Goal: Navigation & Orientation: Find specific page/section

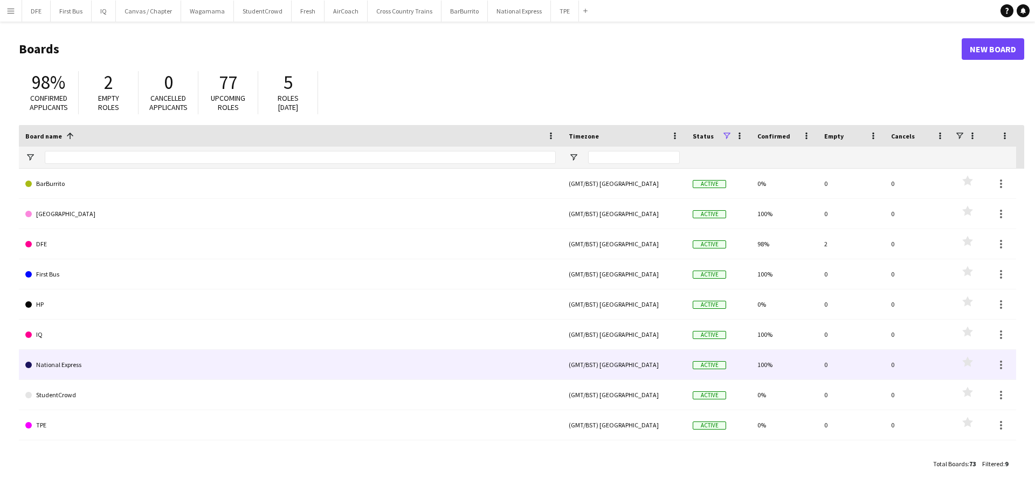
click at [121, 373] on link "National Express" at bounding box center [290, 365] width 530 height 30
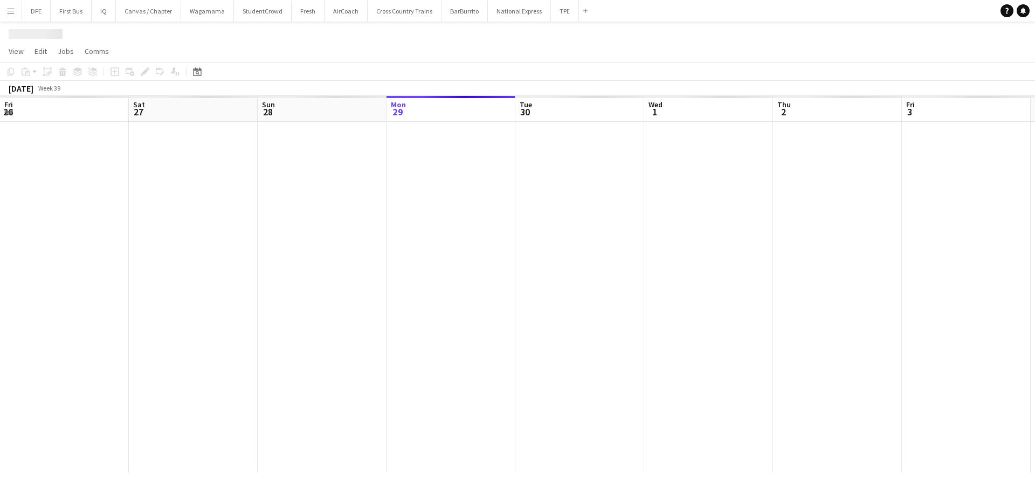
click at [121, 373] on div at bounding box center [839, 297] width 1678 height 351
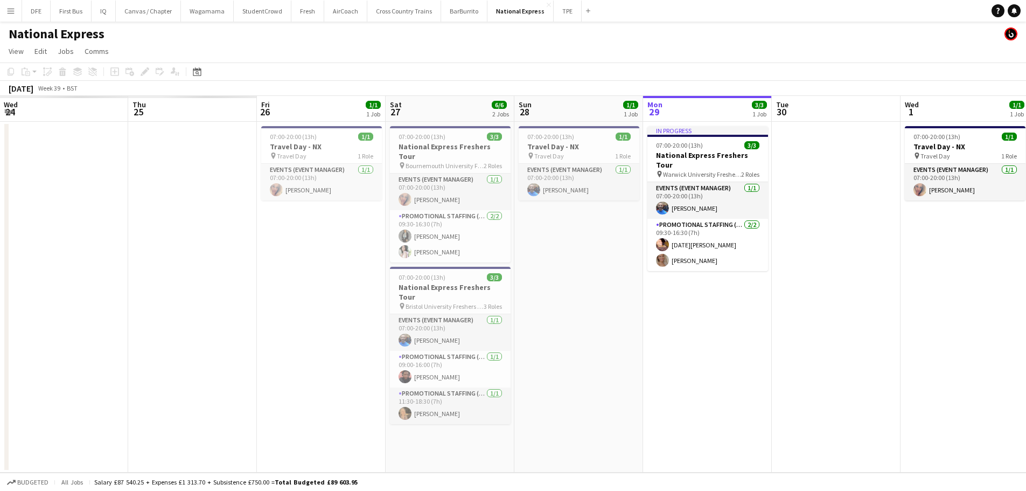
drag, startPoint x: 345, startPoint y: 355, endPoint x: 947, endPoint y: 352, distance: 601.9
click at [1026, 353] on html "Menu Boards Boards Boards All jobs Status Workforce Workforce My Workforce Recr…" at bounding box center [513, 245] width 1026 height 491
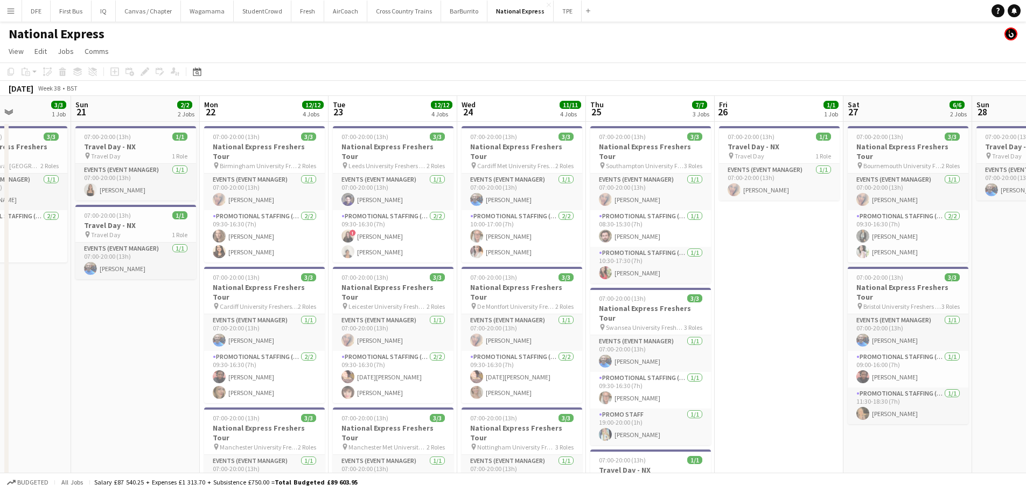
drag, startPoint x: 734, startPoint y: 359, endPoint x: 1002, endPoint y: 333, distance: 268.5
click at [1023, 334] on app-calendar-viewport "Thu 18 Fri 19 Sat 20 3/3 1 Job Sun 21 2/2 2 Jobs Mon 22 12/12 4 Jobs Tue 23 12/…" at bounding box center [513, 405] width 1026 height 619
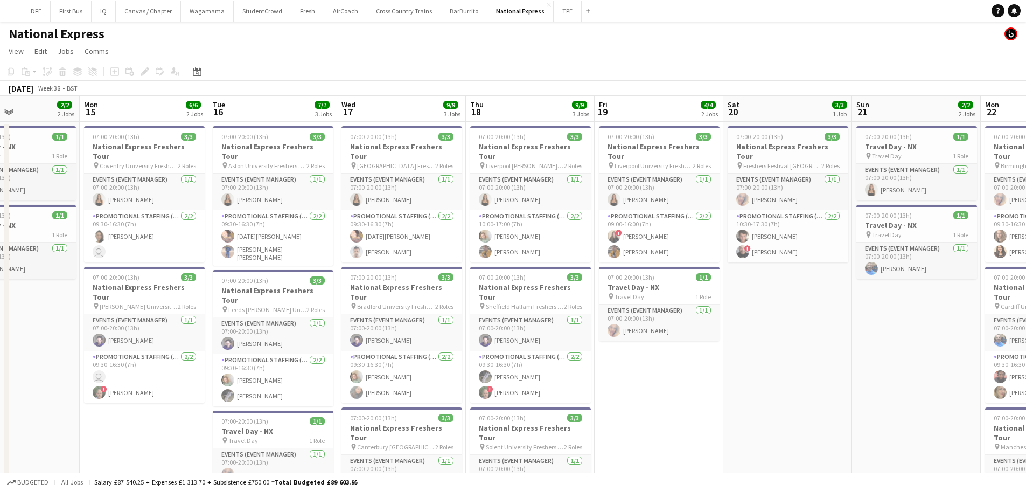
drag, startPoint x: 735, startPoint y: 343, endPoint x: 744, endPoint y: 343, distance: 8.6
click at [744, 343] on app-calendar-viewport "Sat 13 Sun 14 2/2 2 Jobs Mon 15 6/6 2 Jobs Tue 16 7/7 3 Jobs Wed 17 9/9 3 Jobs …" at bounding box center [513, 405] width 1026 height 619
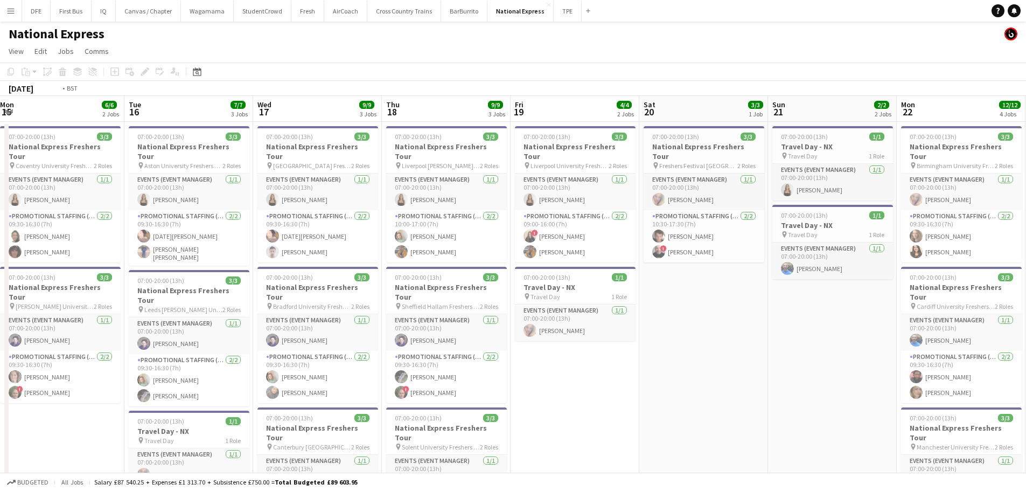
drag, startPoint x: 334, startPoint y: 368, endPoint x: 737, endPoint y: 350, distance: 403.4
click at [739, 350] on app-calendar-viewport "Sat 13 Sun 14 2/2 2 Jobs Mon 15 6/6 2 Jobs Tue 16 7/7 3 Jobs Wed 17 9/9 3 Jobs …" at bounding box center [513, 405] width 1026 height 619
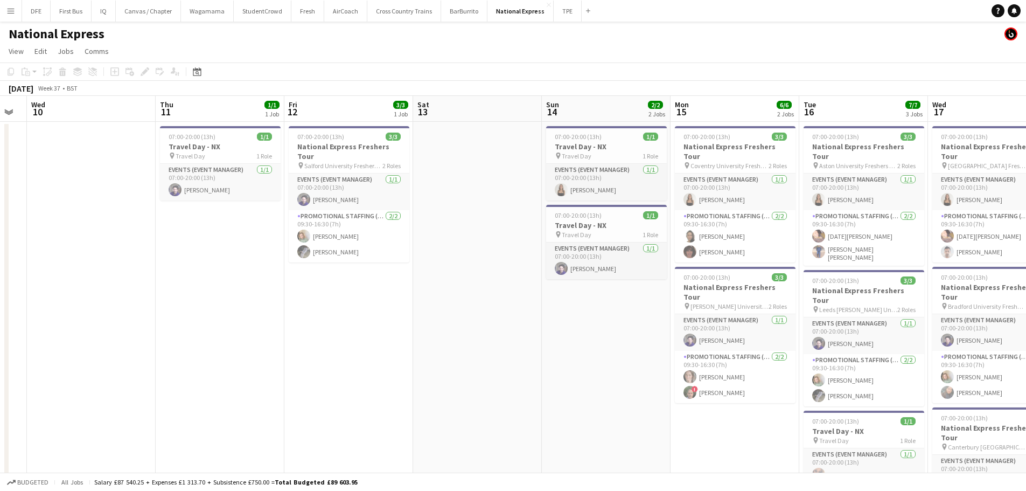
drag, startPoint x: 280, startPoint y: 372, endPoint x: 577, endPoint y: 372, distance: 296.3
click at [577, 372] on app-calendar-viewport "Mon 8 Tue 9 Wed 10 Thu 11 1/1 1 Job Fri 12 3/3 1 Job Sat 13 Sun 14 2/2 2 Jobs M…" at bounding box center [513, 405] width 1026 height 619
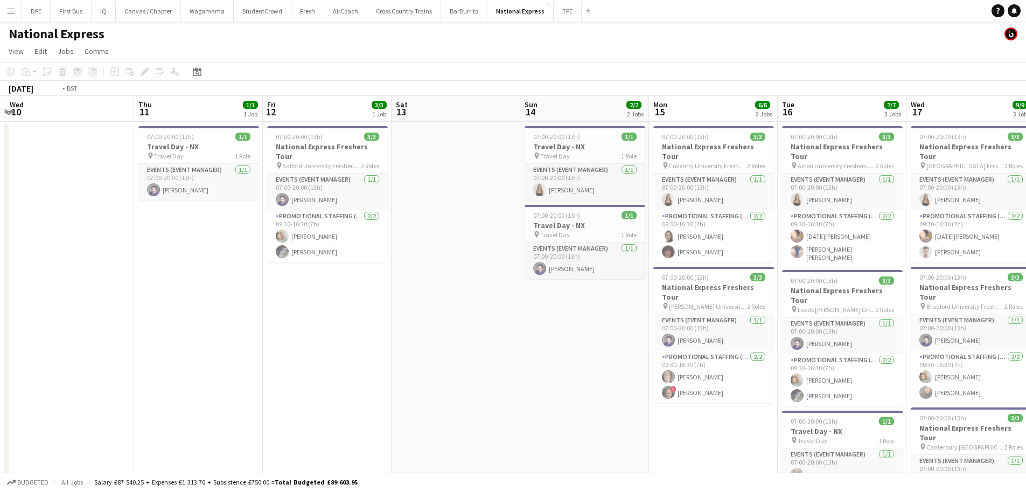
drag, startPoint x: 243, startPoint y: 390, endPoint x: 460, endPoint y: 385, distance: 216.7
click at [483, 382] on app-calendar-viewport "Sun 7 Mon 8 Tue 9 Wed 10 Thu 11 1/1 1 Job Fri 12 3/3 1 Job Sat 13 Sun 14 2/2 2 …" at bounding box center [513, 405] width 1026 height 619
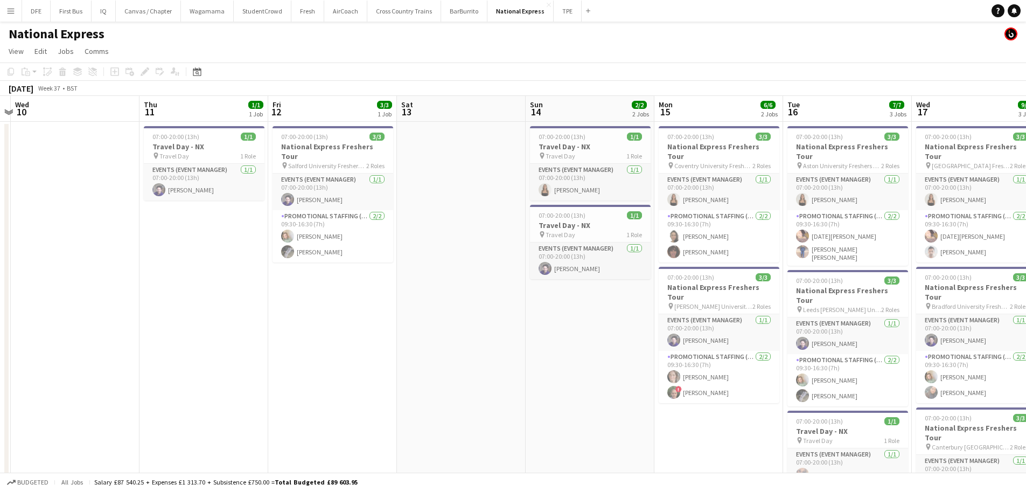
drag, startPoint x: 533, startPoint y: 384, endPoint x: 264, endPoint y: 364, distance: 270.1
click at [264, 364] on app-calendar-viewport "Sun 7 Mon 8 Tue 9 Wed 10 Thu 11 1/1 1 Job Fri 12 3/3 1 Job Sat 13 Sun 14 2/2 2 …" at bounding box center [513, 405] width 1026 height 619
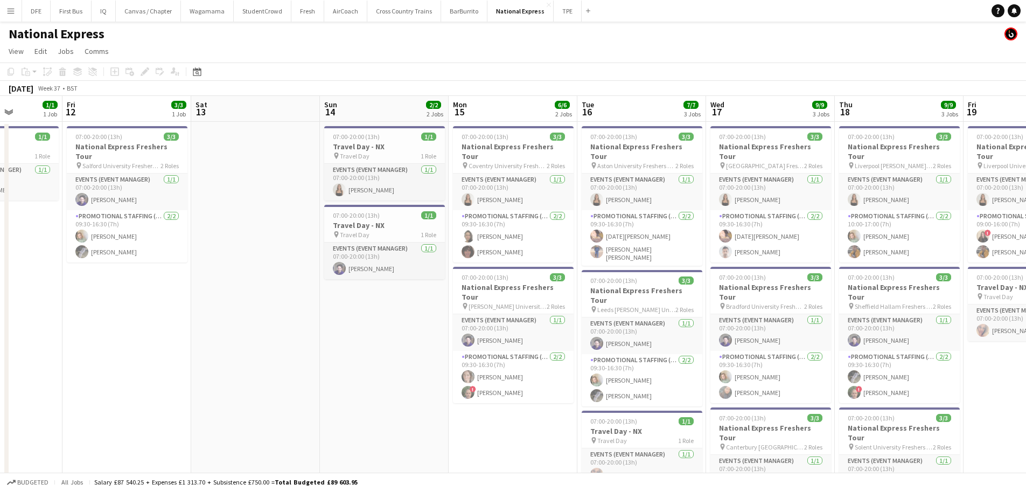
scroll to position [0, 356]
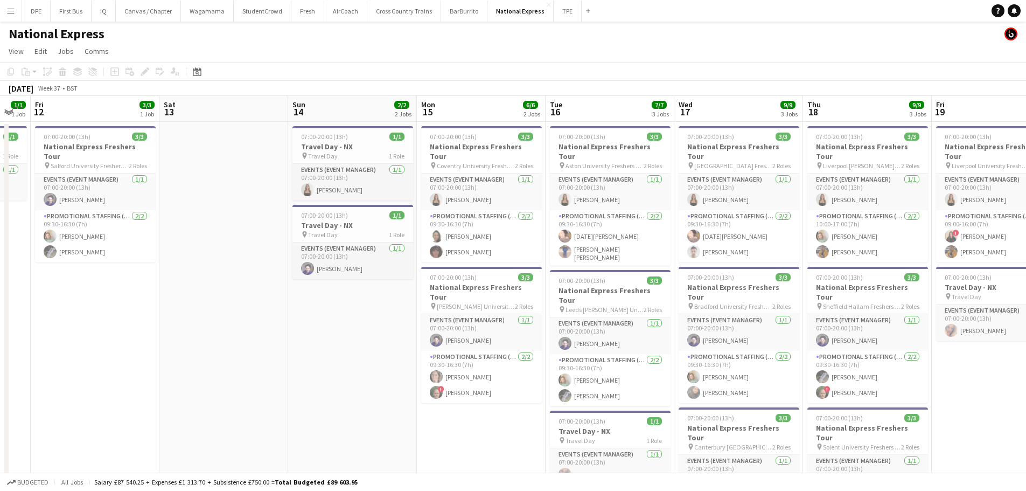
drag, startPoint x: 738, startPoint y: 414, endPoint x: 437, endPoint y: 421, distance: 300.7
click at [437, 421] on app-calendar-viewport "Tue 9 Wed 10 Thu 11 1/1 1 Job Fri 12 3/3 1 Job Sat 13 Sun 14 2/2 2 Jobs Mon 15 …" at bounding box center [513, 405] width 1026 height 619
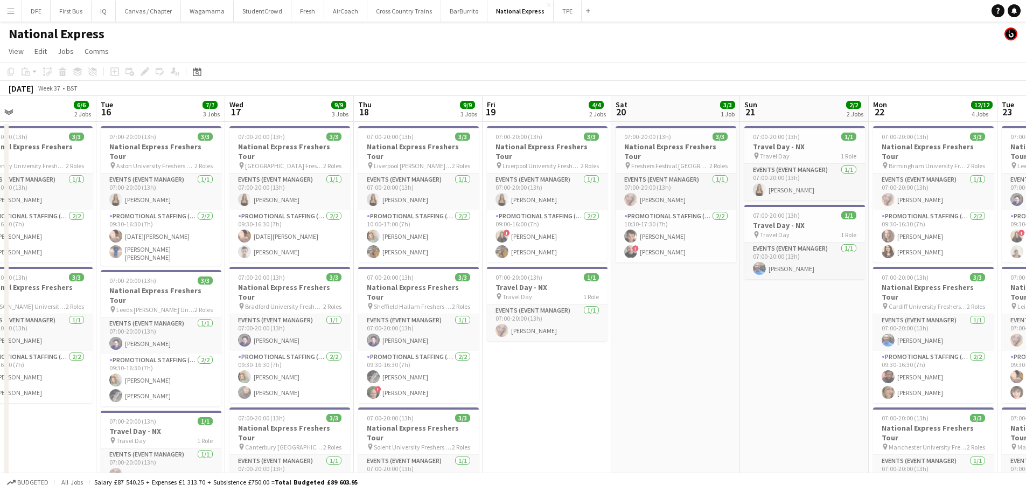
drag, startPoint x: 979, startPoint y: 389, endPoint x: 537, endPoint y: 385, distance: 441.8
click at [537, 385] on app-calendar-viewport "Fri 12 3/3 1 Job Sat 13 Sun 14 2/2 2 Jobs Mon 15 6/6 2 Jobs Tue 16 7/7 3 Jobs W…" at bounding box center [513, 405] width 1026 height 619
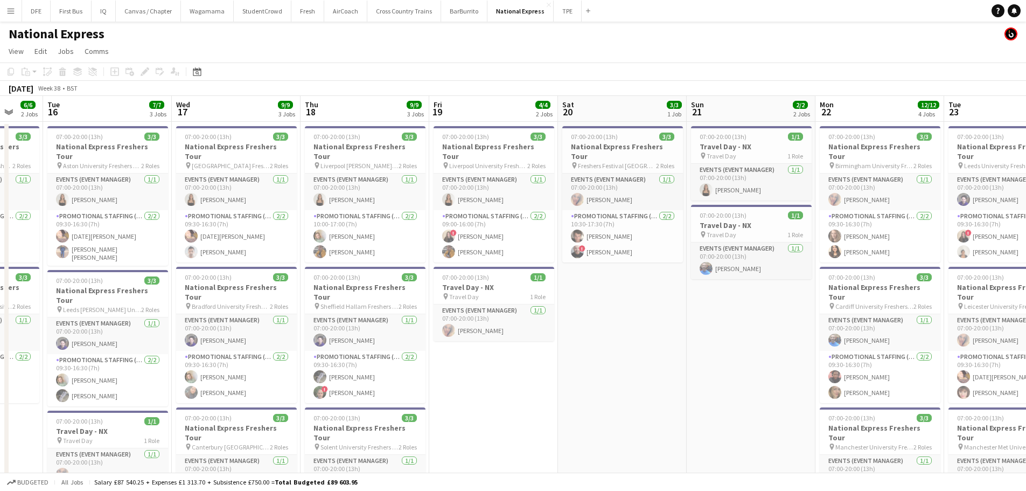
scroll to position [0, 348]
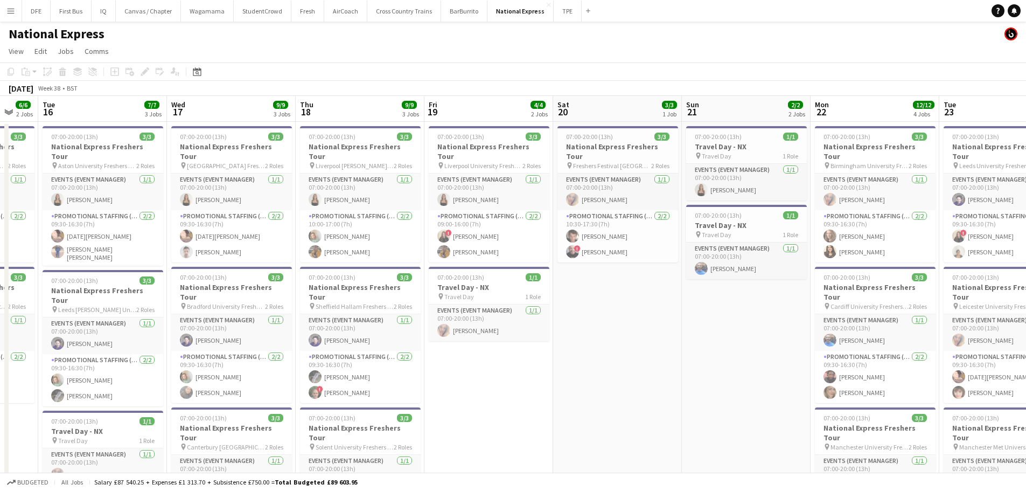
drag, startPoint x: 707, startPoint y: 343, endPoint x: 651, endPoint y: 351, distance: 56.7
click at [651, 351] on app-calendar-viewport "Sat 13 Sun 14 2/2 2 Jobs Mon 15 6/6 2 Jobs Tue 16 7/7 3 Jobs Wed 17 9/9 3 Jobs …" at bounding box center [513, 405] width 1026 height 619
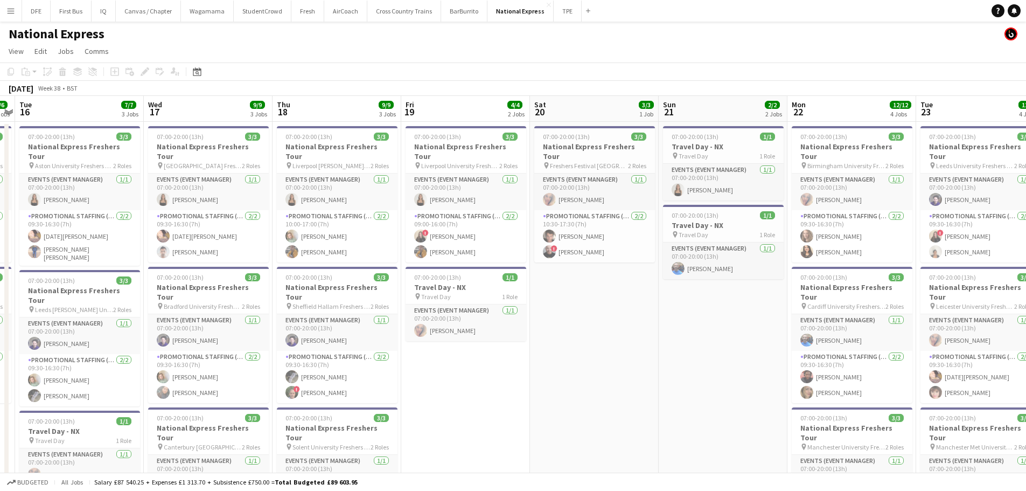
scroll to position [0, 386]
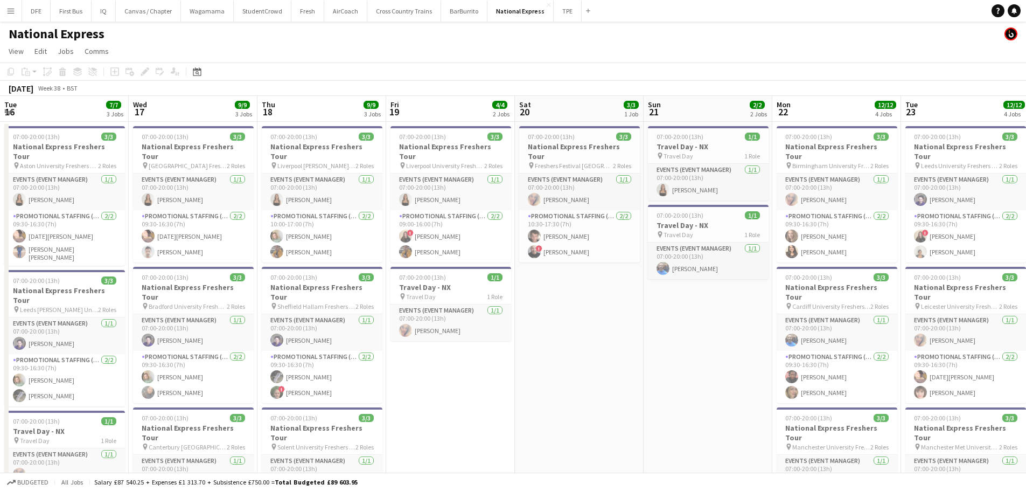
drag, startPoint x: 725, startPoint y: 381, endPoint x: 687, endPoint y: 380, distance: 38.3
click at [687, 380] on app-calendar-viewport "Sat 13 Sun 14 2/2 2 Jobs Mon 15 6/6 2 Jobs Tue 16 7/7 3 Jobs Wed 17 9/9 3 Jobs …" at bounding box center [513, 405] width 1026 height 619
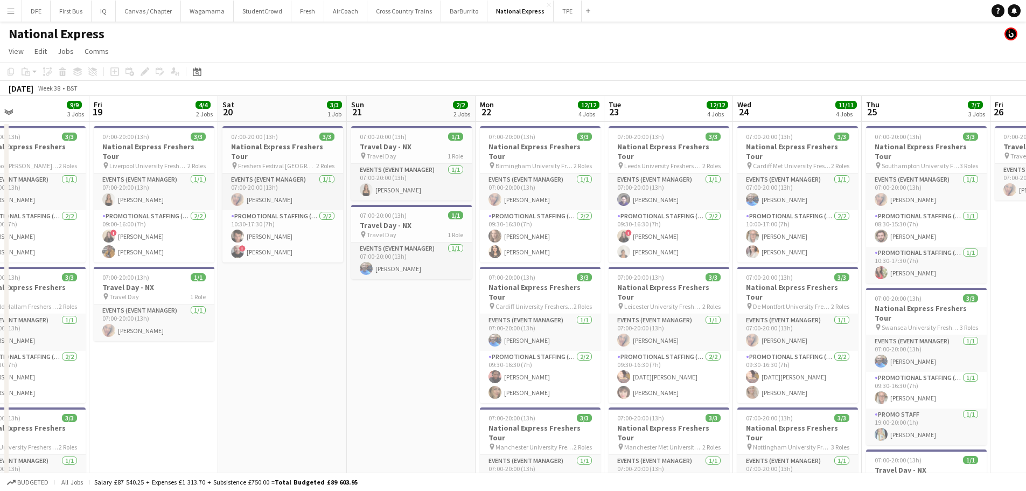
scroll to position [0, 320]
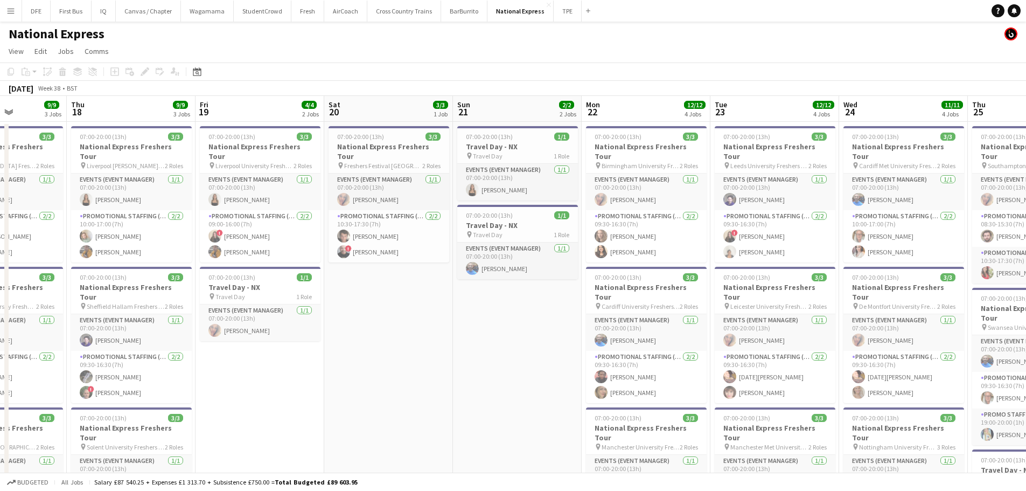
drag, startPoint x: 699, startPoint y: 359, endPoint x: 508, endPoint y: 373, distance: 191.2
click at [508, 373] on app-calendar-viewport "Mon 15 6/6 2 Jobs Tue 16 7/7 3 Jobs Wed 17 9/9 3 Jobs Thu 18 9/9 3 Jobs Fri 19 …" at bounding box center [513, 405] width 1026 height 619
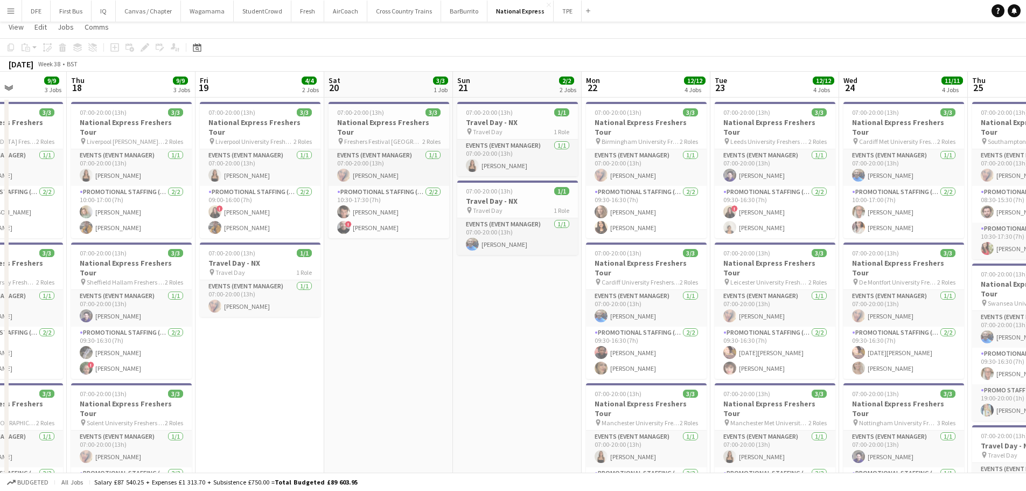
scroll to position [0, 0]
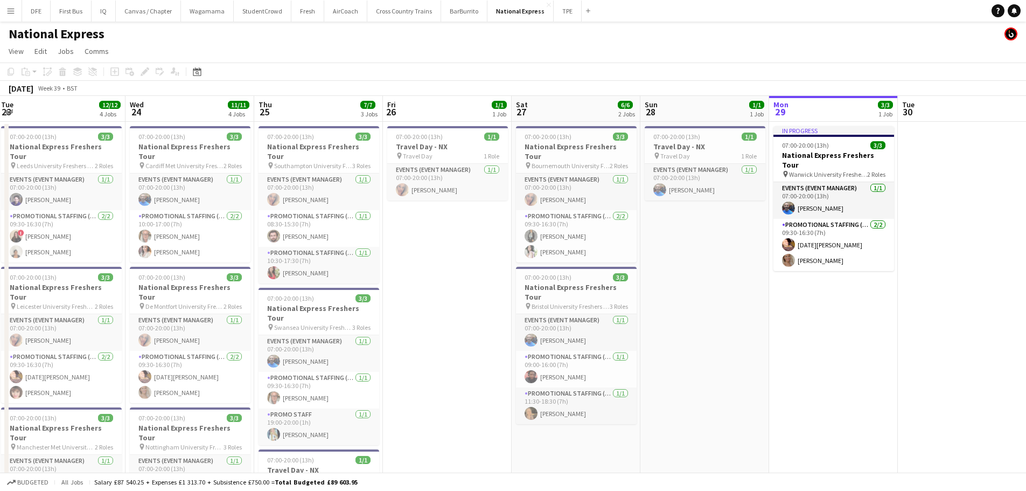
drag, startPoint x: 806, startPoint y: 318, endPoint x: 84, endPoint y: 324, distance: 722.0
click at [84, 324] on app-calendar-viewport "Sat 20 3/3 1 Job Sun 21 2/2 2 Jobs Mon 22 12/12 4 Jobs Tue 23 12/12 4 Jobs Wed …" at bounding box center [513, 405] width 1026 height 619
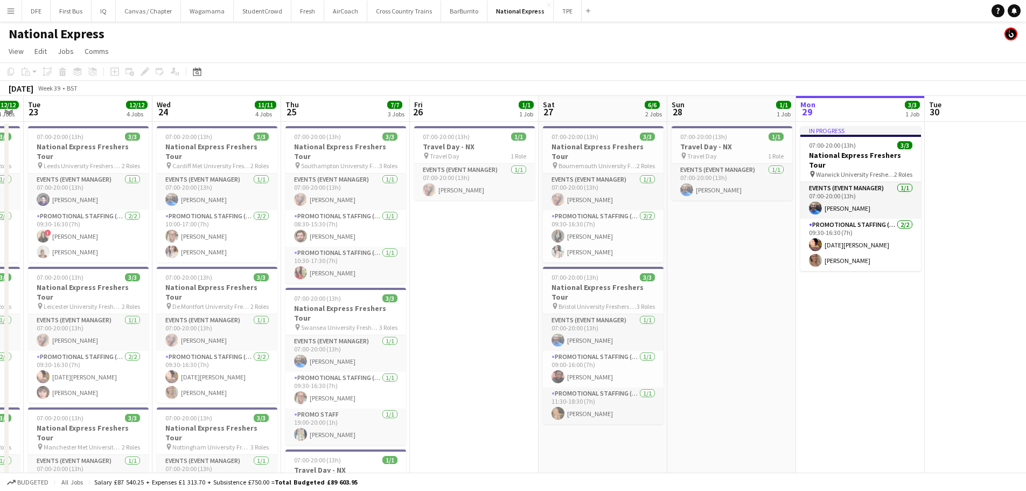
drag, startPoint x: 330, startPoint y: 350, endPoint x: 281, endPoint y: 351, distance: 49.0
click at [281, 351] on app-calendar-viewport "Sat 20 3/3 1 Job Sun 21 2/2 2 Jobs Mon 22 12/12 4 Jobs Tue 23 12/12 4 Jobs Wed …" at bounding box center [513, 405] width 1026 height 619
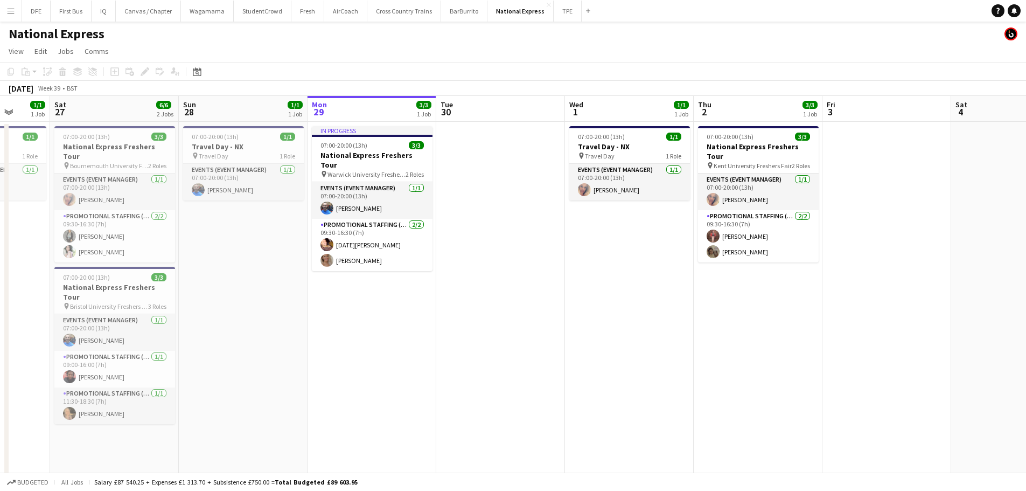
click at [622, 371] on app-calendar-viewport "Wed 24 11/11 4 Jobs Thu 25 7/7 3 Jobs Fri 26 1/1 1 Job Sat 27 6/6 2 Jobs Sun 28…" at bounding box center [513, 405] width 1026 height 619
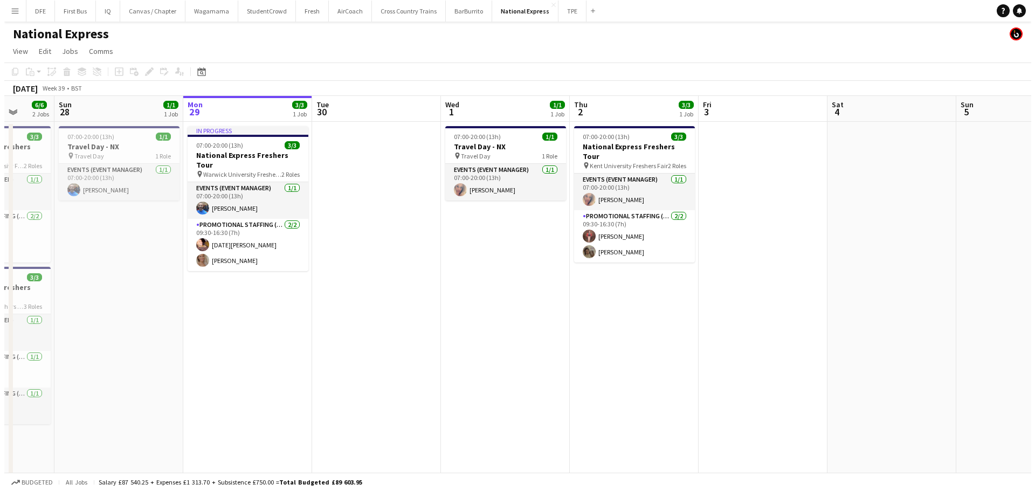
scroll to position [0, 337]
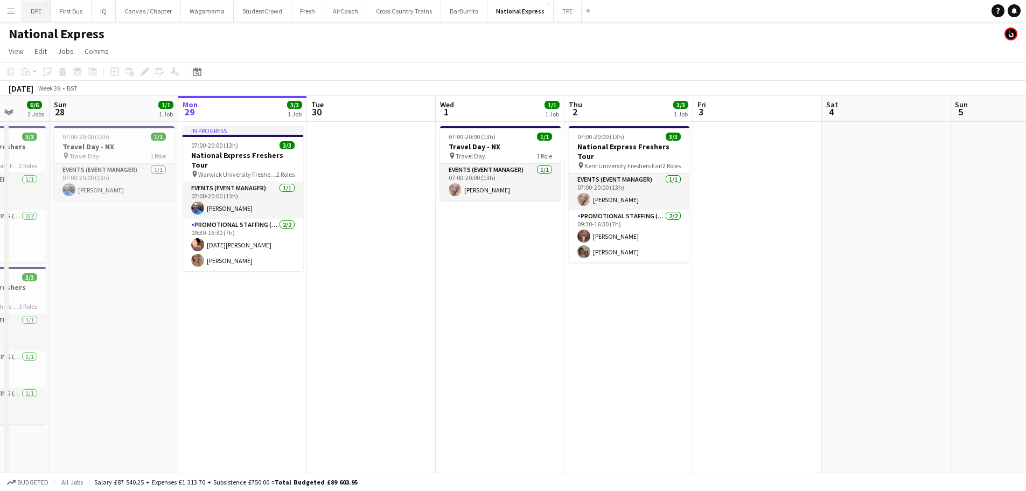
click at [41, 8] on button "DFE Close" at bounding box center [36, 11] width 29 height 21
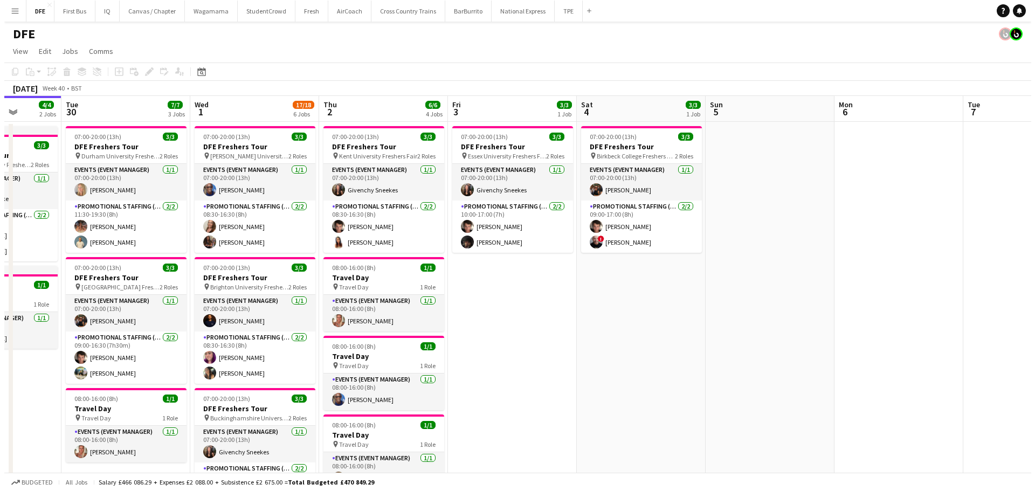
scroll to position [0, 287]
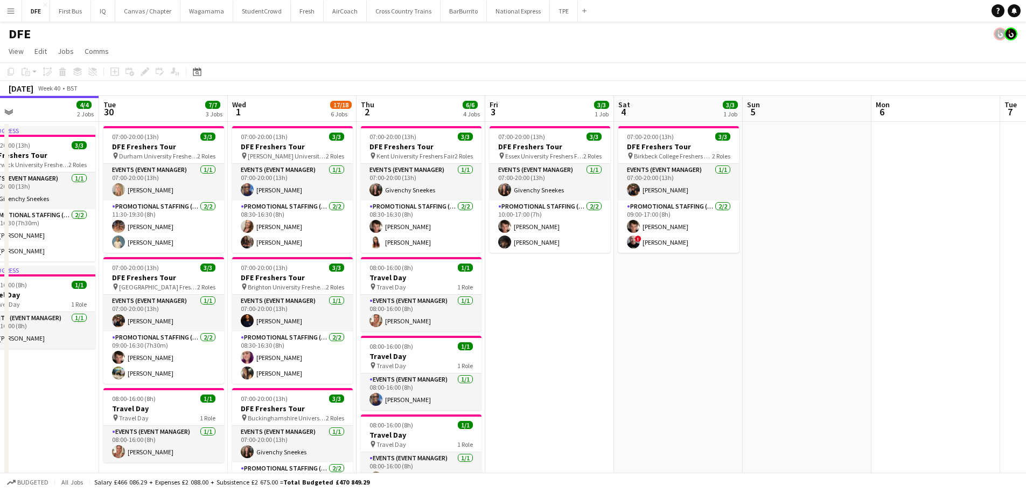
drag, startPoint x: 796, startPoint y: 395, endPoint x: 709, endPoint y: 370, distance: 90.9
click at [53, 8] on button "First Bus Close" at bounding box center [70, 11] width 41 height 21
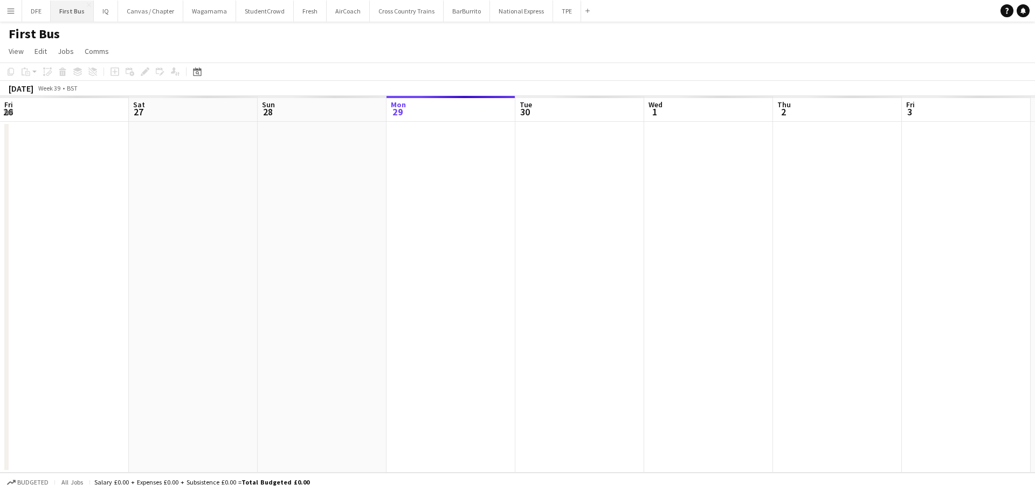
scroll to position [0, 258]
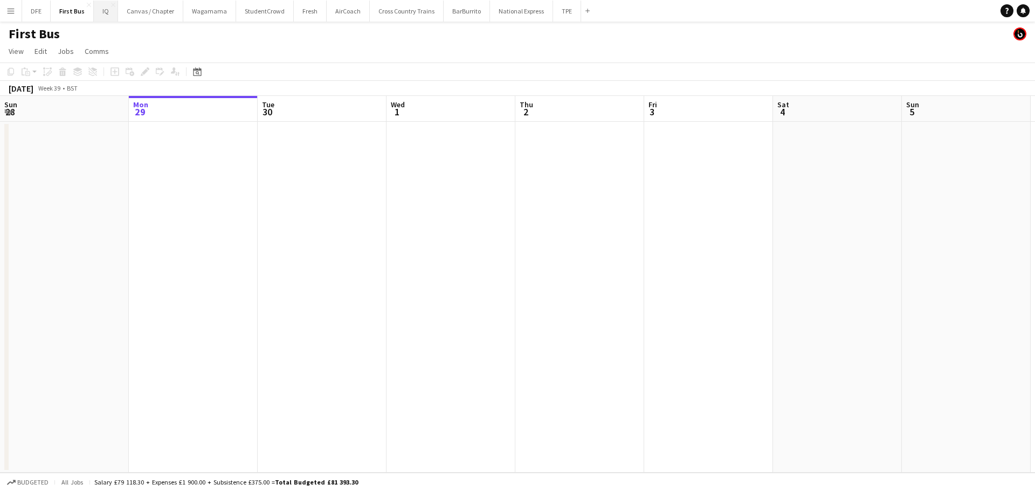
click at [111, 16] on button "IQ Close" at bounding box center [106, 11] width 24 height 21
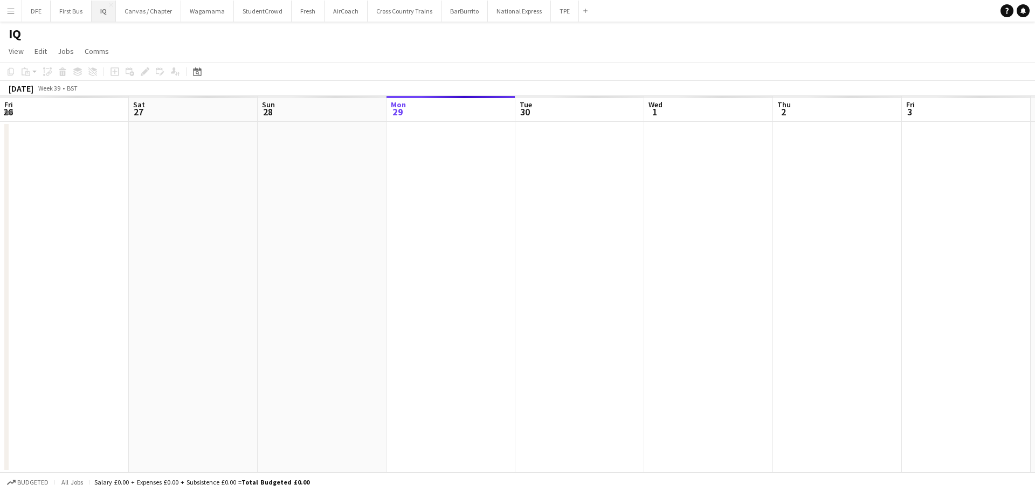
scroll to position [0, 258]
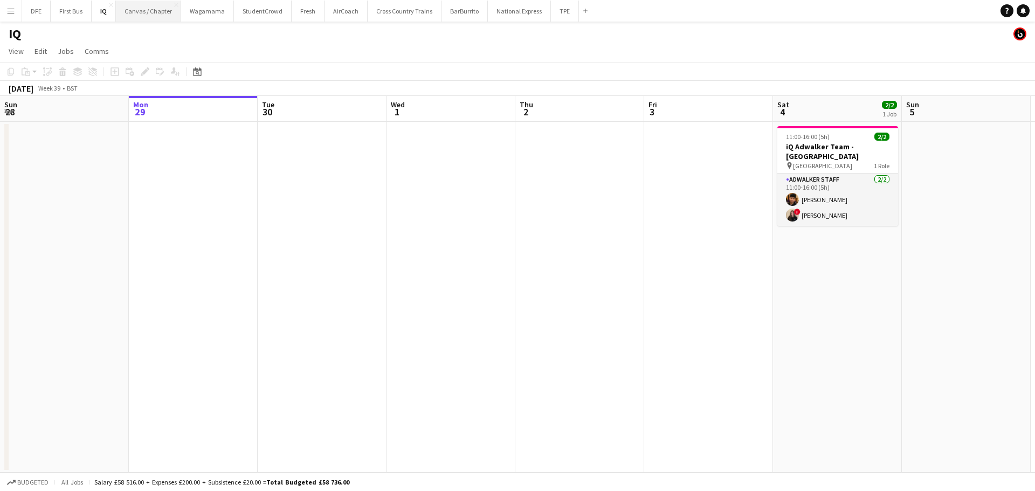
click at [132, 12] on button "Canvas / Chapter Close" at bounding box center [148, 11] width 65 height 21
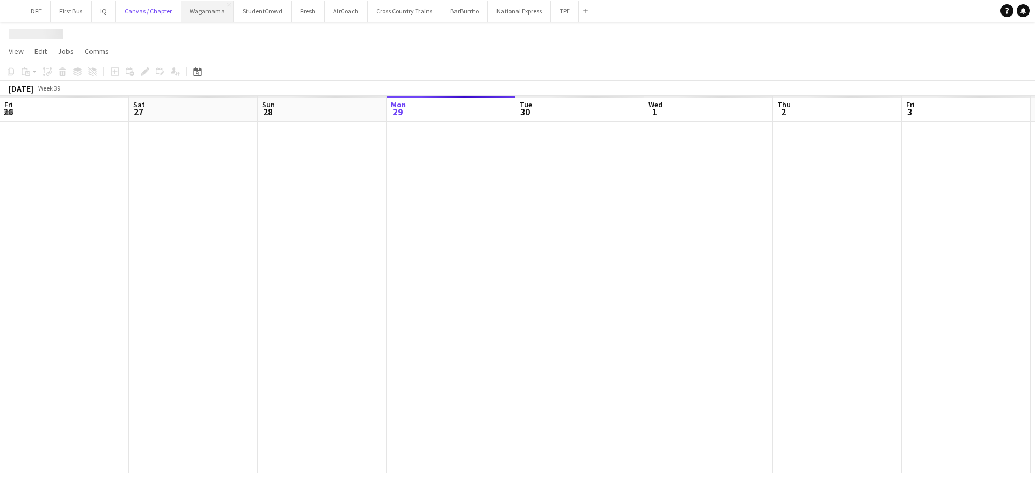
scroll to position [0, 258]
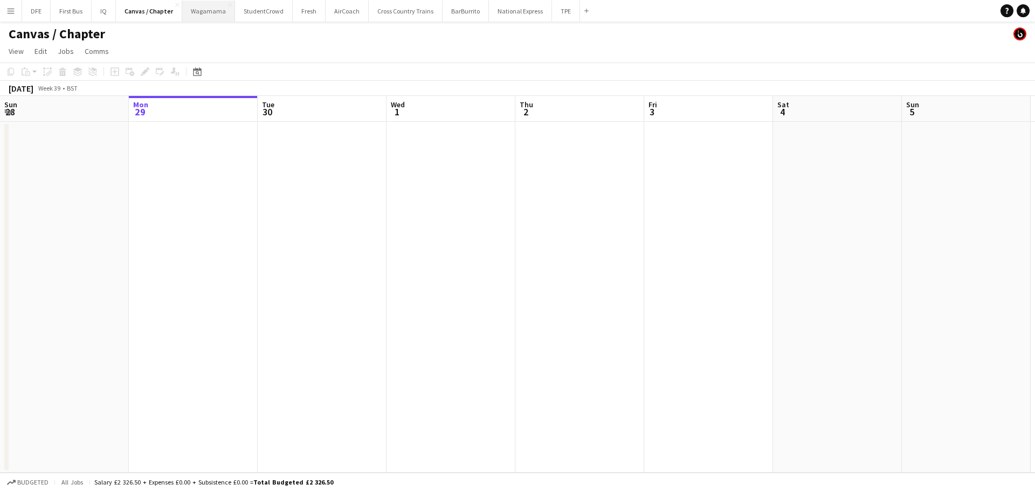
click at [198, 16] on button "Wagamama Close" at bounding box center [208, 11] width 53 height 21
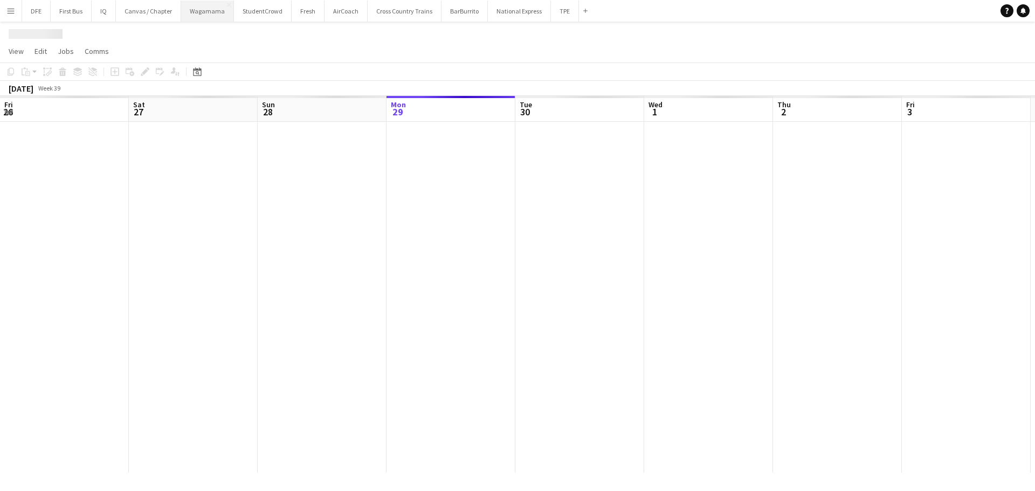
scroll to position [0, 258]
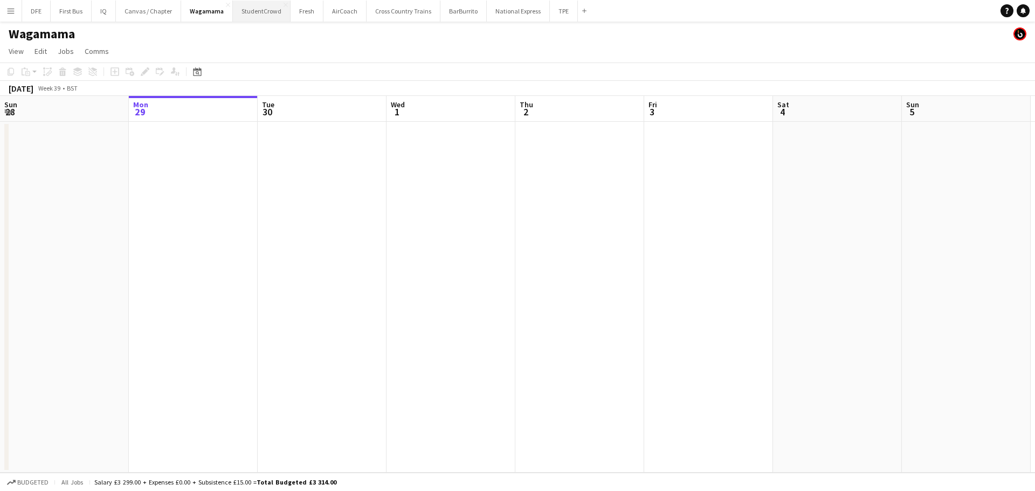
click at [238, 16] on button "StudentCrowd Close" at bounding box center [262, 11] width 58 height 21
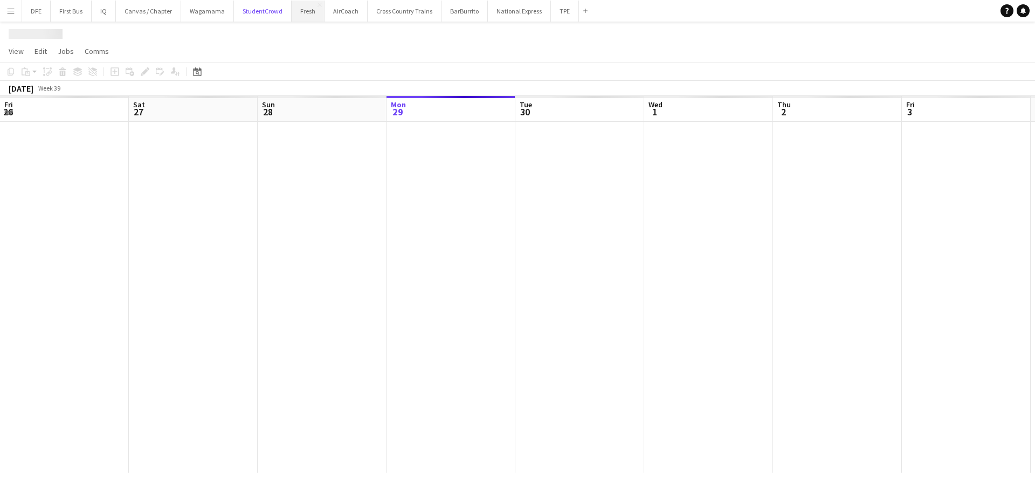
scroll to position [0, 258]
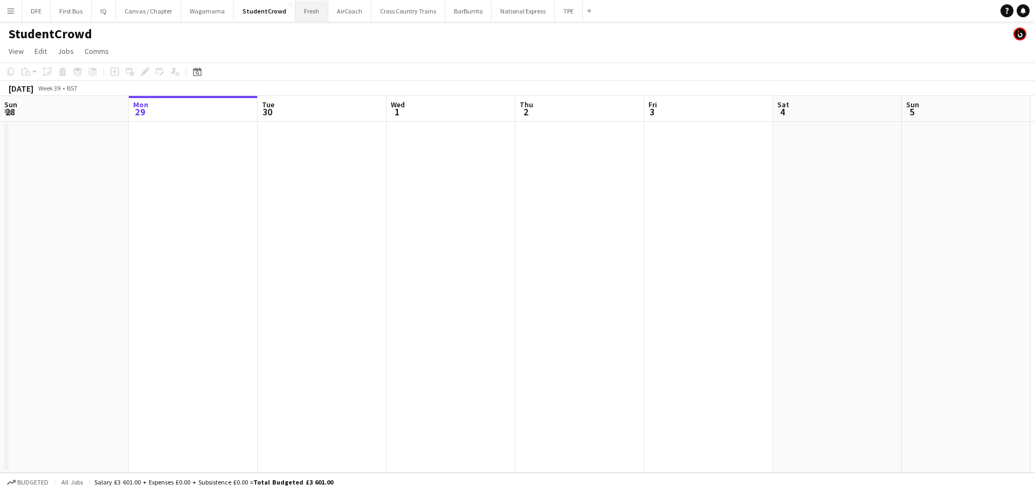
click at [297, 21] on button "Fresh Close" at bounding box center [311, 11] width 33 height 21
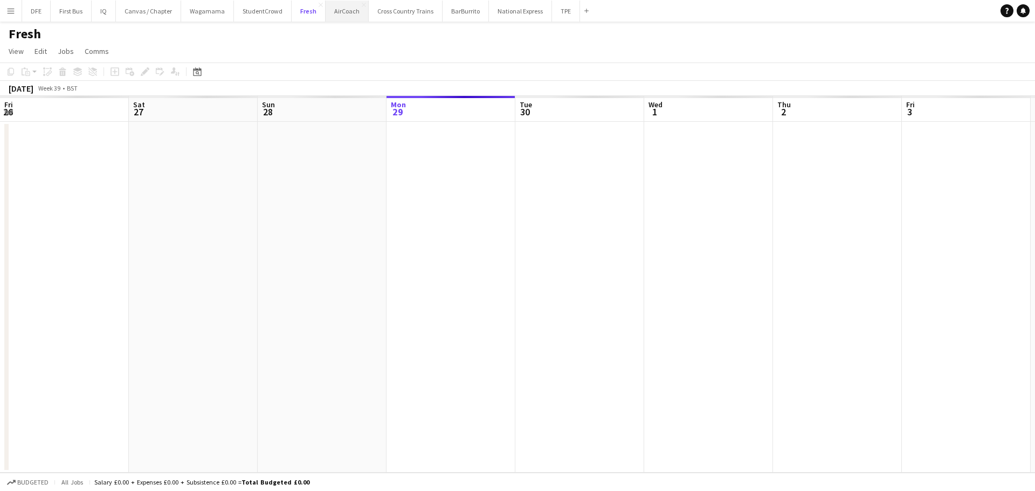
scroll to position [0, 258]
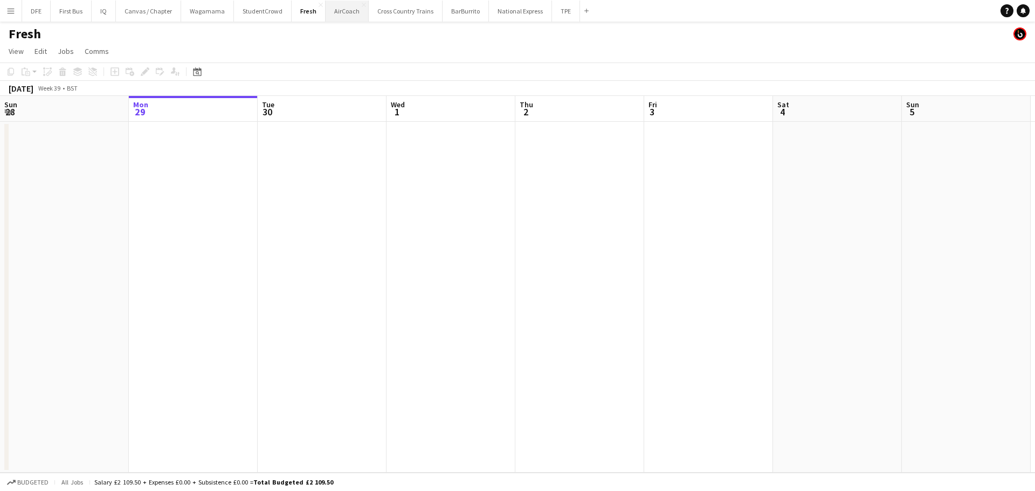
click at [331, 16] on button "AirCoach Close" at bounding box center [346, 11] width 43 height 21
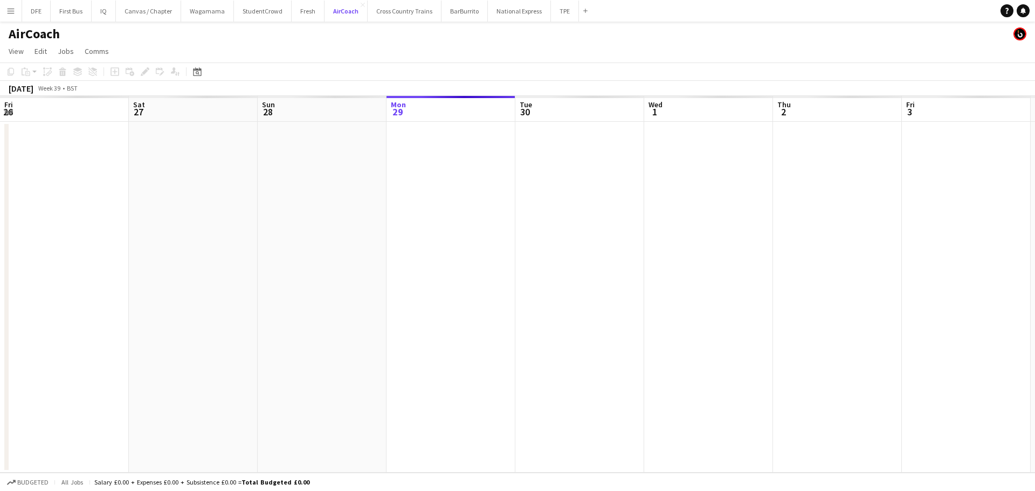
scroll to position [0, 258]
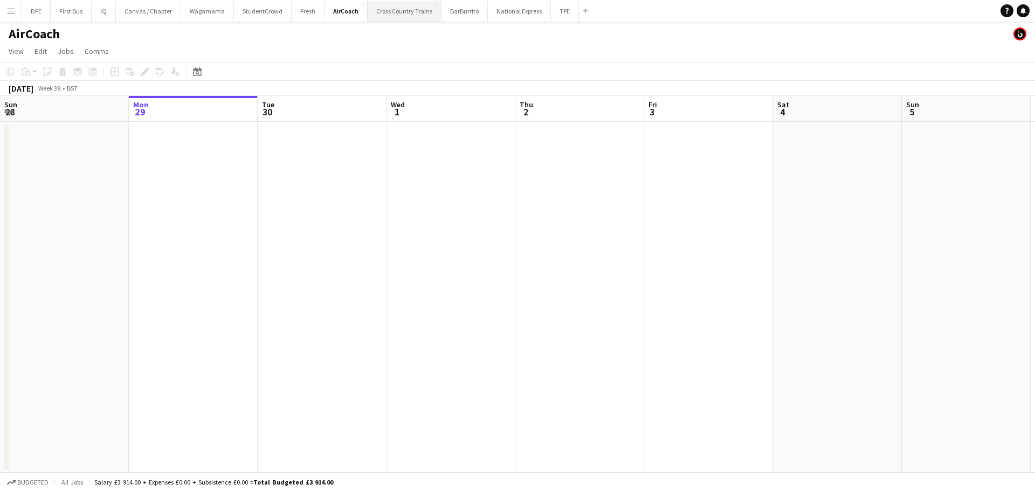
click at [391, 17] on button "Cross Country Trains Close" at bounding box center [404, 11] width 74 height 21
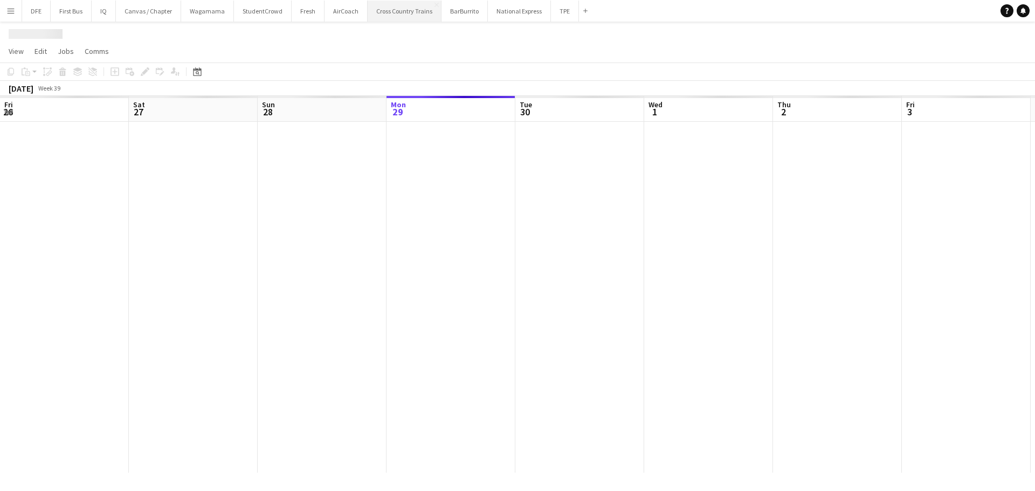
scroll to position [0, 258]
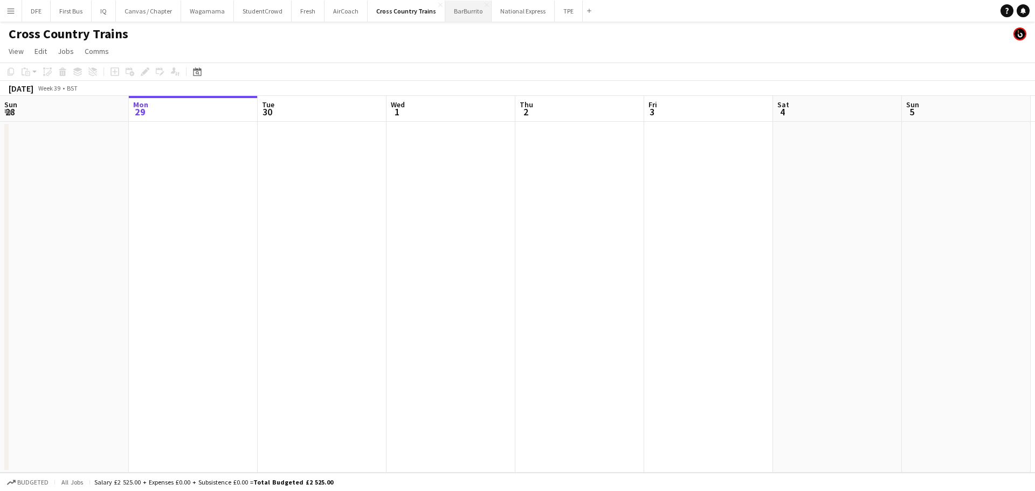
click at [466, 17] on button "BarBurrito Close" at bounding box center [468, 11] width 46 height 21
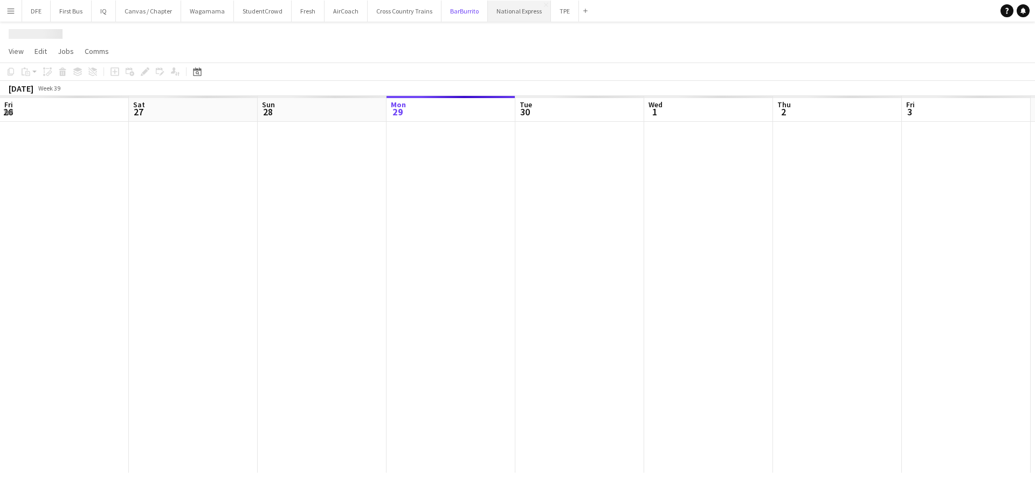
scroll to position [0, 258]
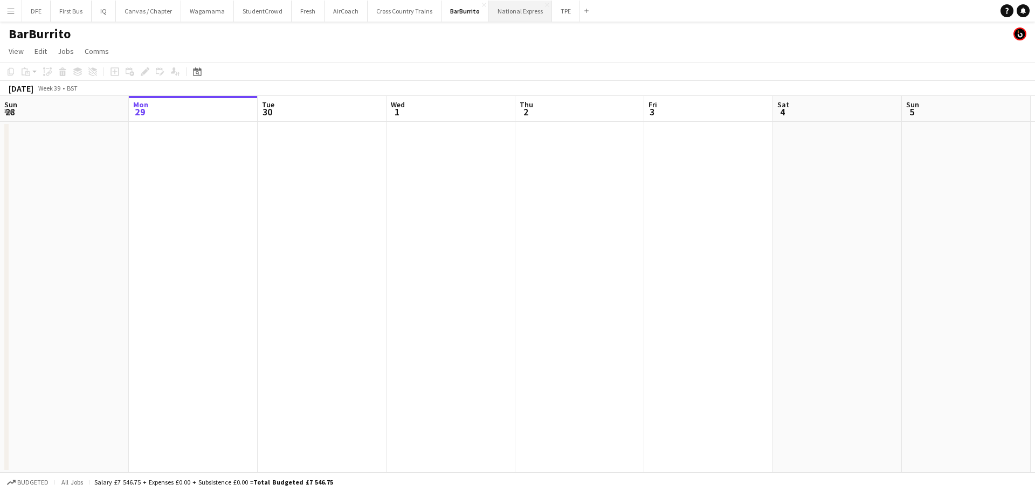
click at [509, 13] on button "National Express Close" at bounding box center [520, 11] width 63 height 21
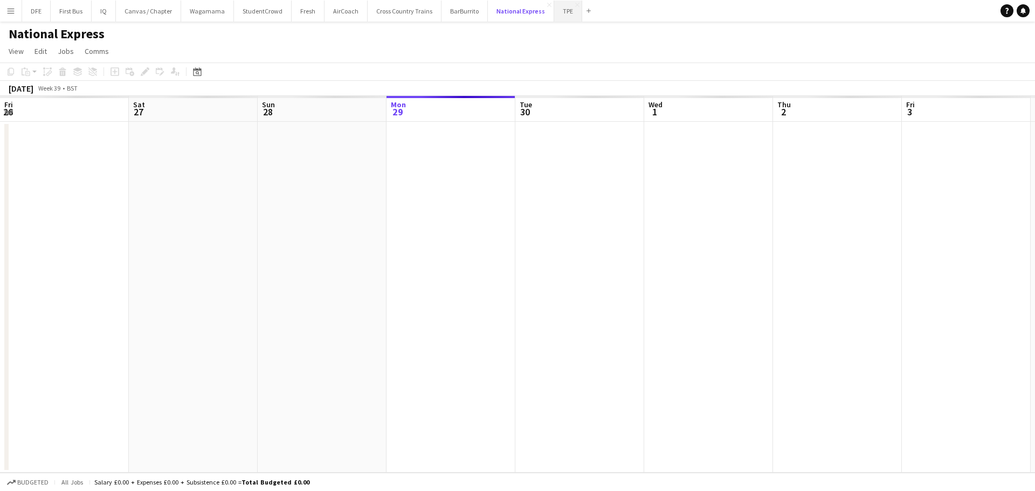
scroll to position [0, 258]
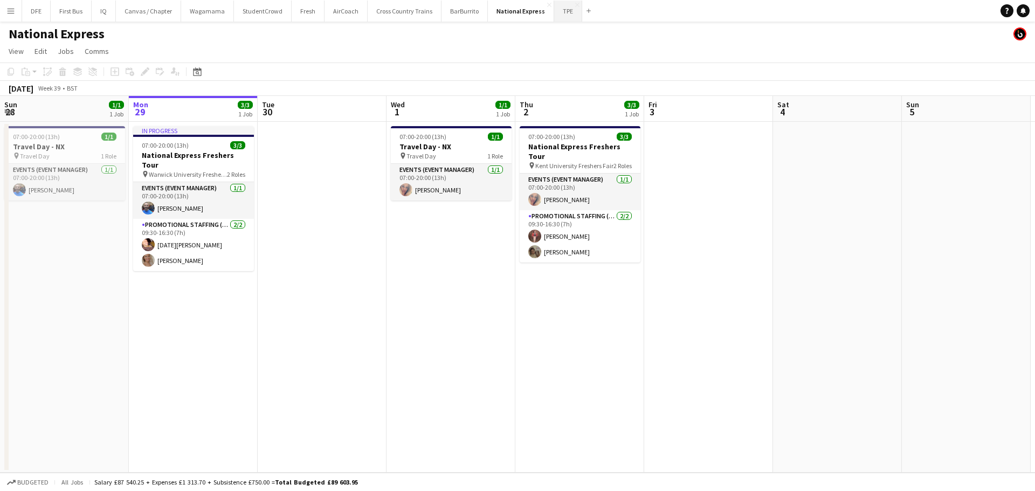
click at [554, 18] on button "TPE Close" at bounding box center [568, 11] width 28 height 21
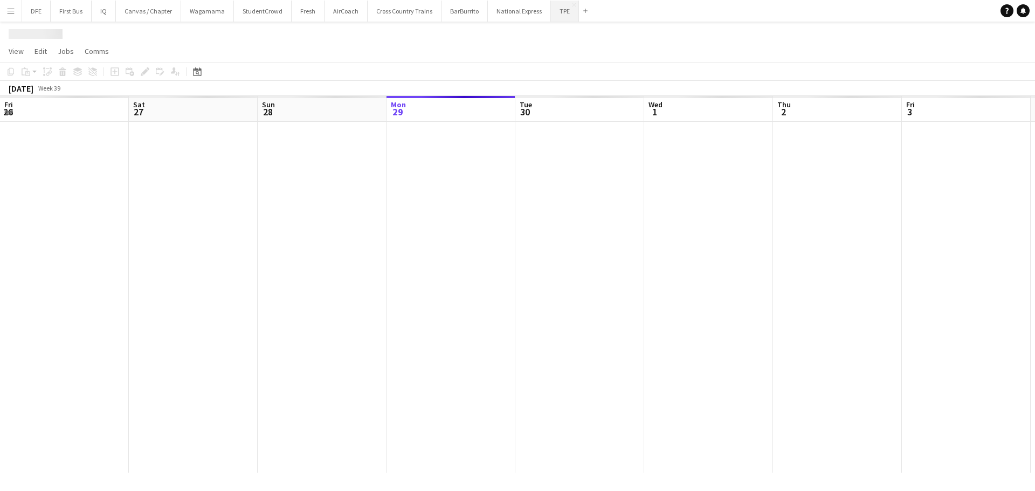
scroll to position [0, 258]
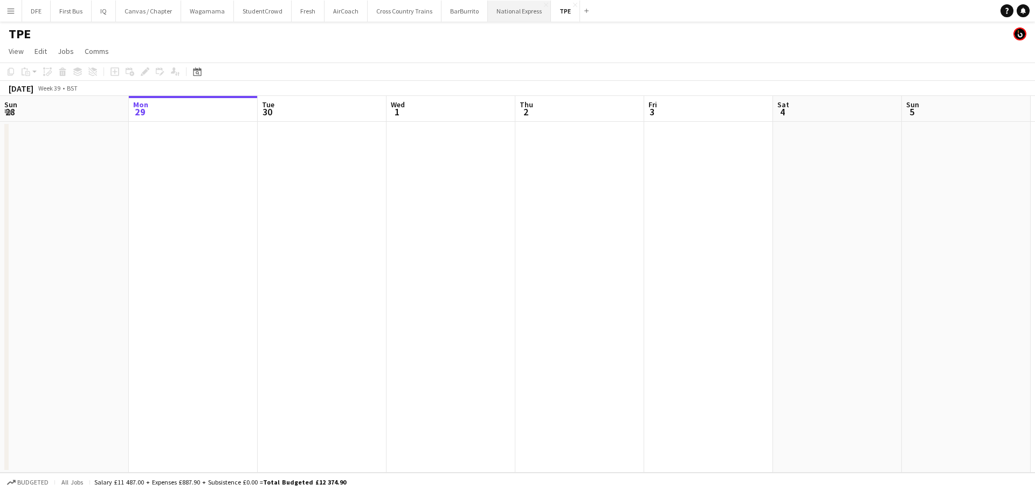
click at [496, 10] on button "National Express Close" at bounding box center [519, 11] width 63 height 21
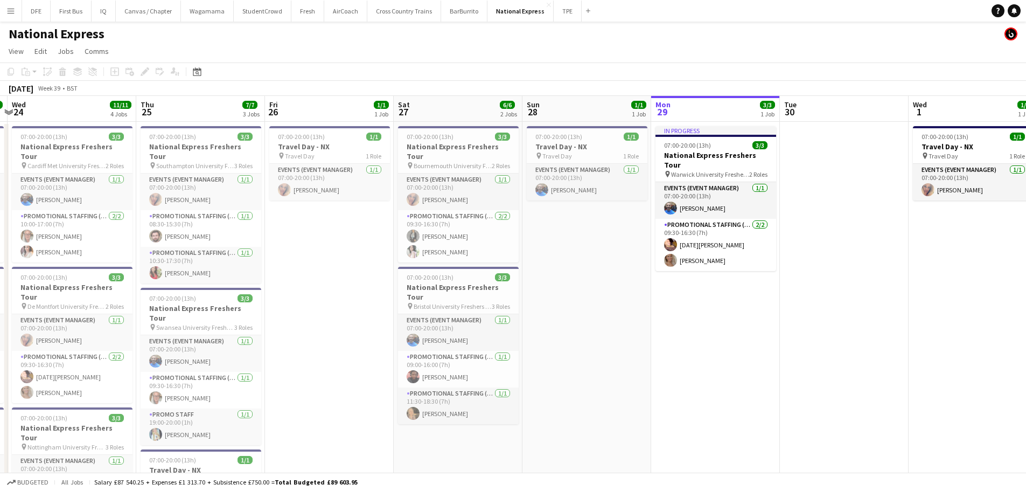
drag, startPoint x: 449, startPoint y: 352, endPoint x: 972, endPoint y: 278, distance: 527.8
click at [972, 278] on app-calendar-viewport "Mon 22 12/12 4 Jobs Tue 23 12/12 4 Jobs Wed 24 11/11 4 Jobs Thu 25 7/7 3 Jobs F…" at bounding box center [513, 405] width 1026 height 619
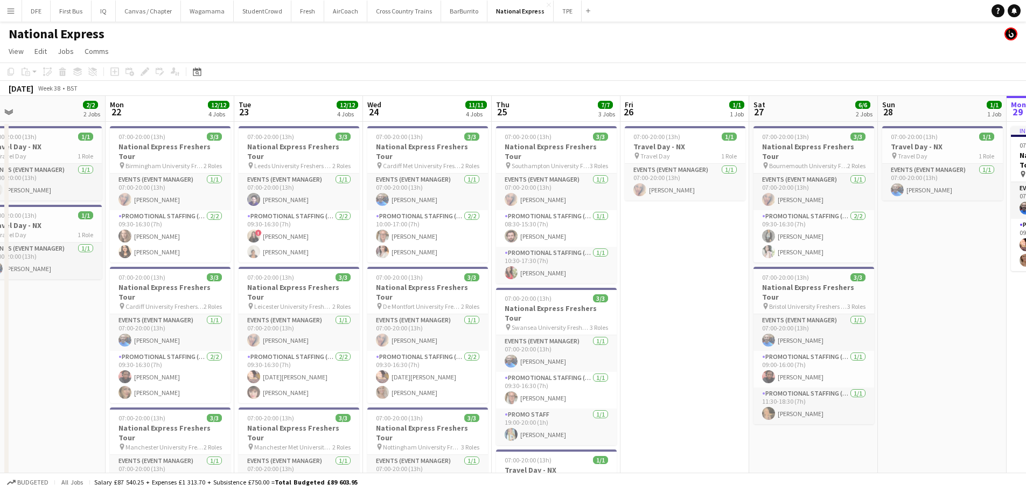
drag, startPoint x: 590, startPoint y: 330, endPoint x: 936, endPoint y: 298, distance: 347.4
click at [936, 299] on app-calendar-viewport "Fri 19 4/4 2 Jobs Sat 20 3/3 1 Job Sun 21 2/2 2 Jobs Mon 22 12/12 4 Jobs Tue 23…" at bounding box center [513, 405] width 1026 height 619
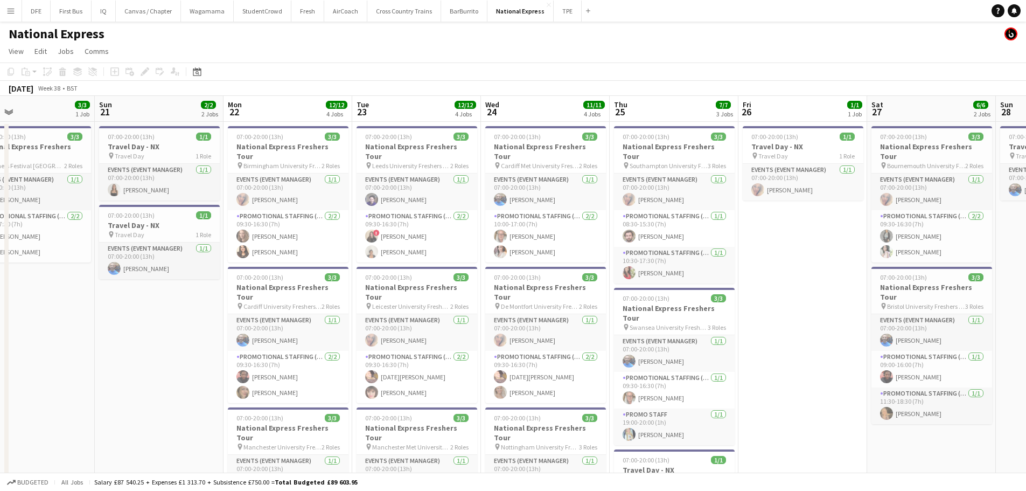
scroll to position [0, 242]
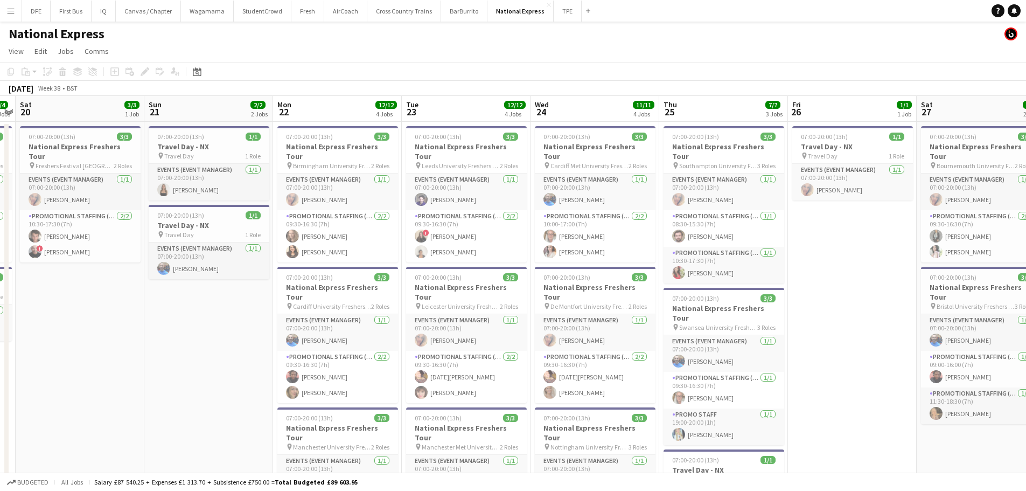
drag, startPoint x: 634, startPoint y: 331, endPoint x: 765, endPoint y: 302, distance: 134.1
click at [765, 302] on app-calendar-viewport "Thu 18 9/9 3 Jobs Fri 19 4/4 2 Jobs Sat 20 3/3 1 Job Sun 21 2/2 2 Jobs Mon 22 1…" at bounding box center [513, 405] width 1026 height 619
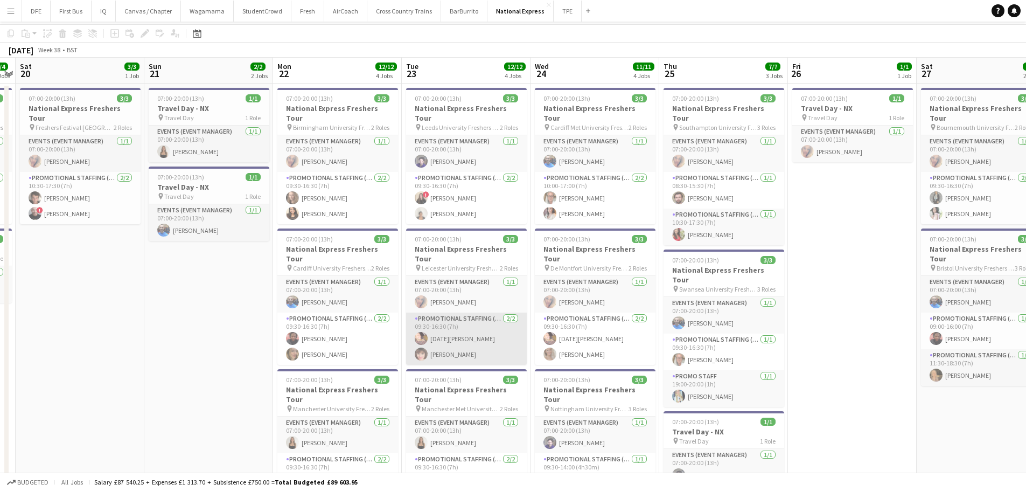
scroll to position [54, 0]
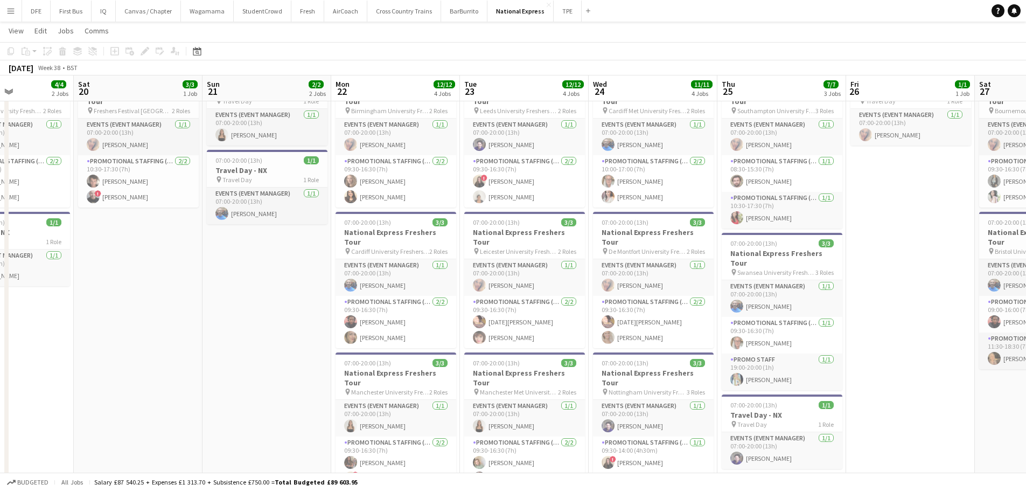
drag, startPoint x: 459, startPoint y: 349, endPoint x: 568, endPoint y: 346, distance: 109.4
click at [565, 347] on app-calendar-viewport "Wed 17 9/9 3 Jobs Thu 18 9/9 3 Jobs Fri 19 4/4 2 Jobs Sat 20 3/3 1 Job Sun 21 2…" at bounding box center [513, 323] width 1026 height 671
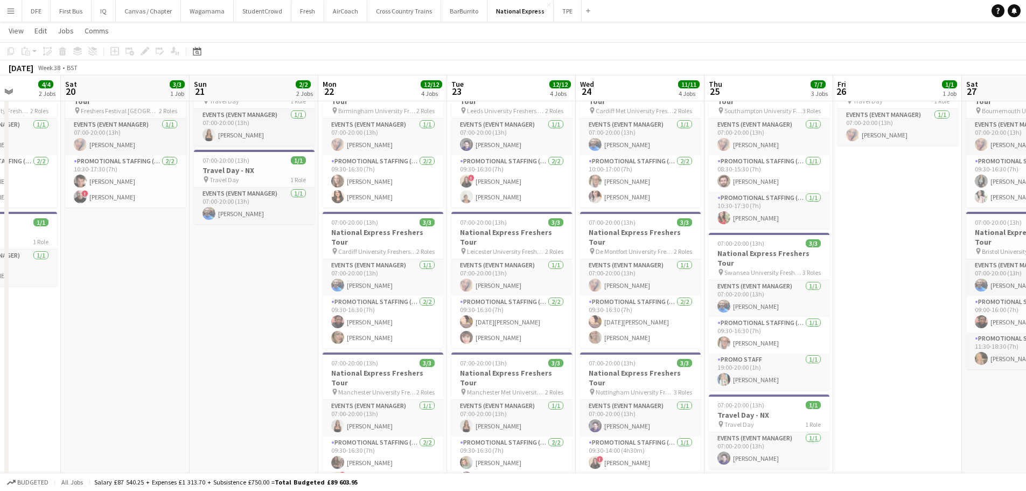
scroll to position [0, 326]
drag, startPoint x: 419, startPoint y: 337, endPoint x: 280, endPoint y: 334, distance: 138.5
click at [280, 334] on app-calendar-viewport "Wed 17 9/9 3 Jobs Thu 18 9/9 3 Jobs Fri 19 4/4 2 Jobs Sat 20 3/3 1 Job Sun 21 2…" at bounding box center [513, 323] width 1026 height 671
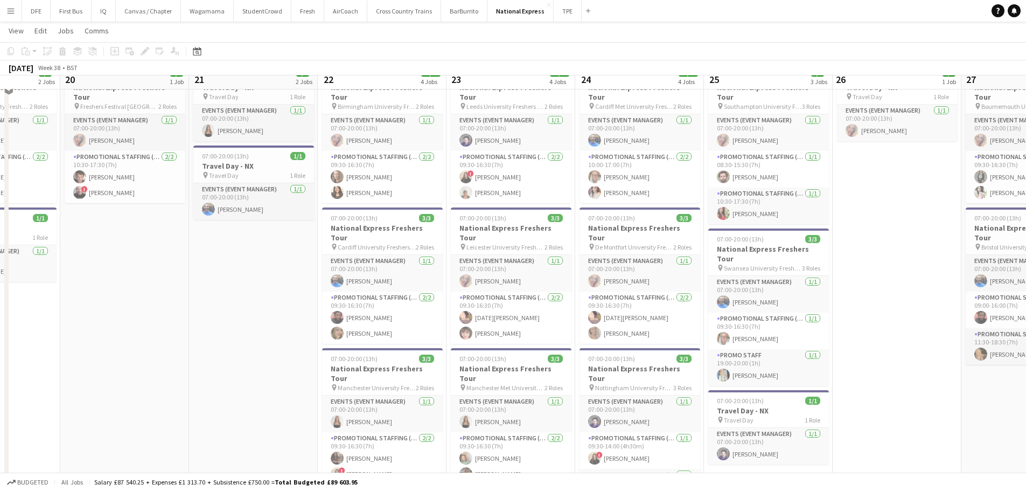
scroll to position [0, 0]
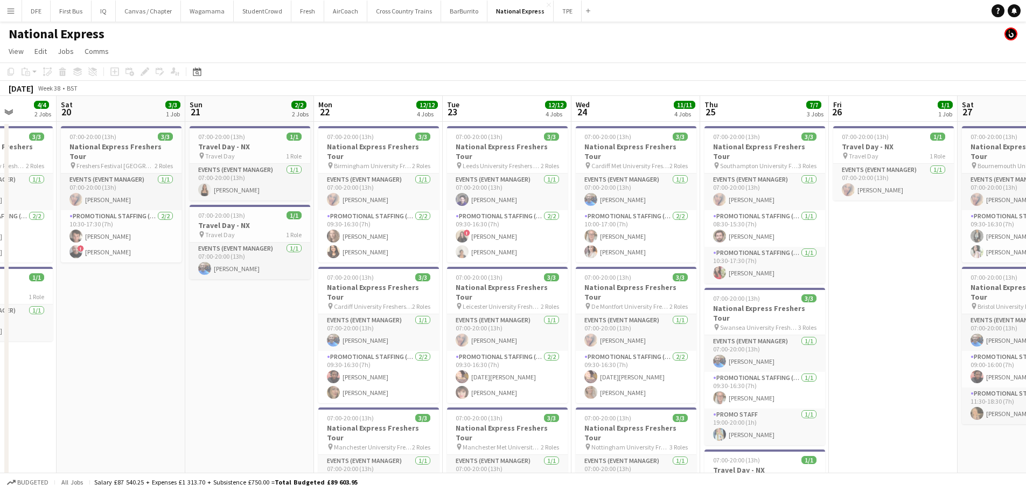
click at [651, 402] on app-calendar-viewport "Wed 17 9/9 3 Jobs Thu 18 9/9 3 Jobs Fri 19 4/4 2 Jobs Sat 20 3/3 1 Job Sun 21 2…" at bounding box center [513, 405] width 1026 height 619
